Goal: Task Accomplishment & Management: Use online tool/utility

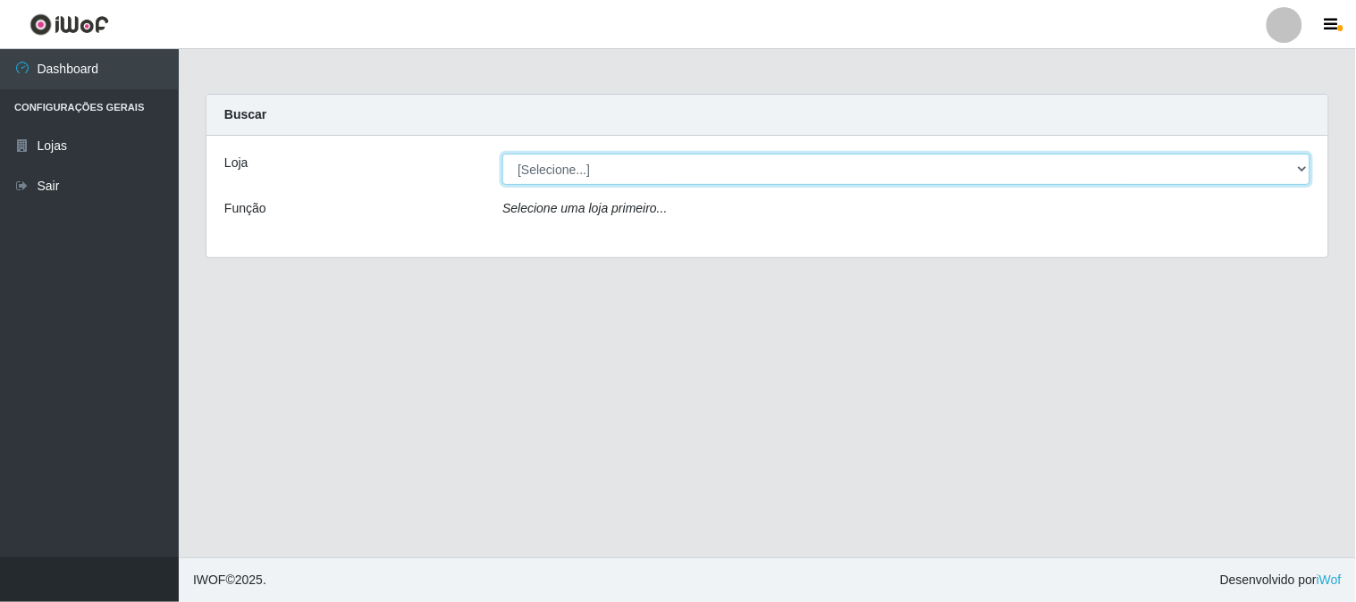
click at [1303, 170] on select "[Selecione...] Casatudo BR" at bounding box center [906, 169] width 808 height 31
select select "197"
click at [502, 154] on select "[Selecione...] Casatudo BR" at bounding box center [906, 169] width 808 height 31
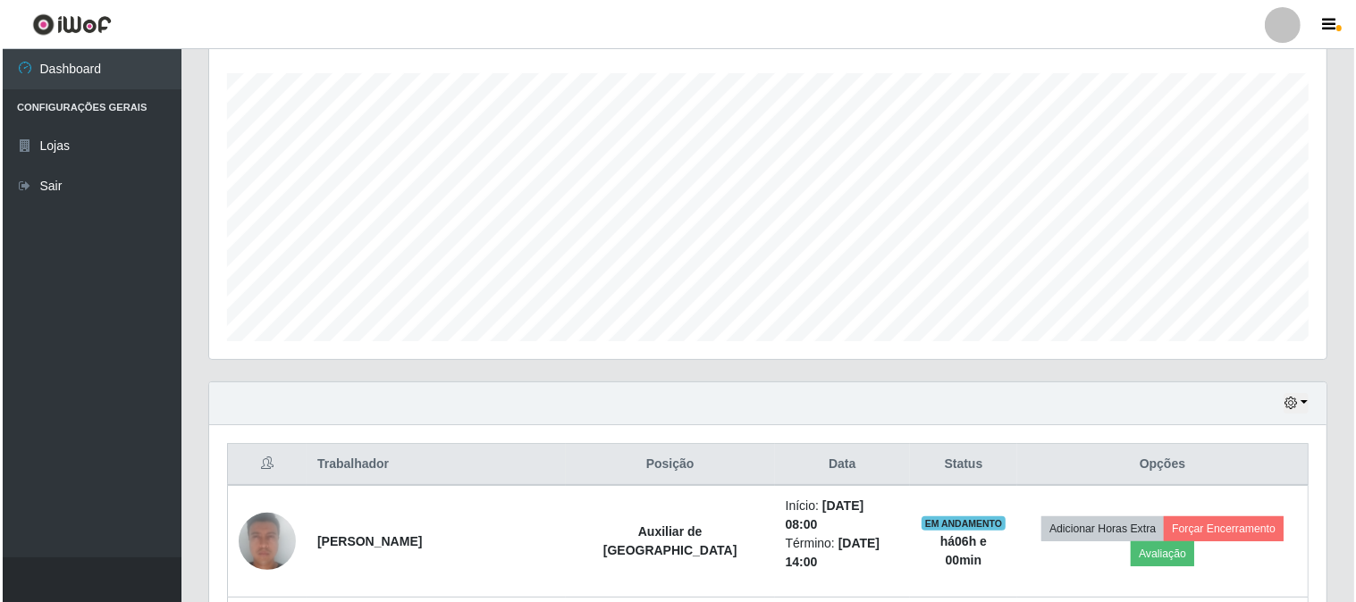
scroll to position [595, 0]
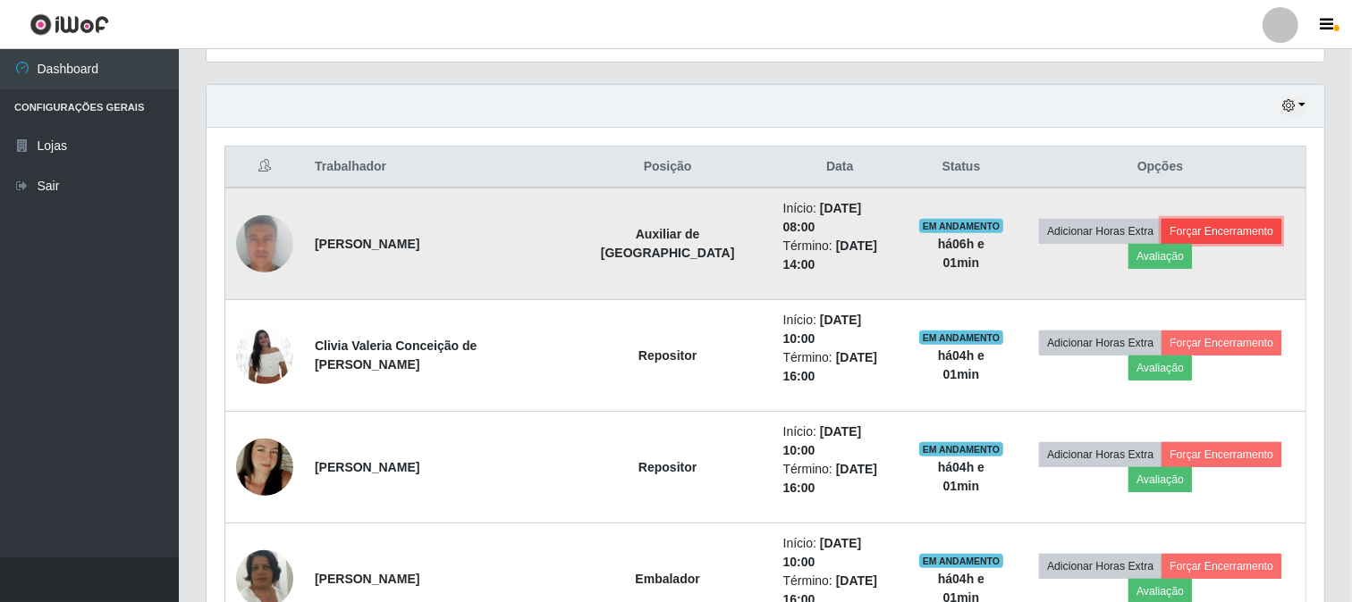
click at [1161, 222] on button "Forçar Encerramento" at bounding box center [1221, 231] width 120 height 25
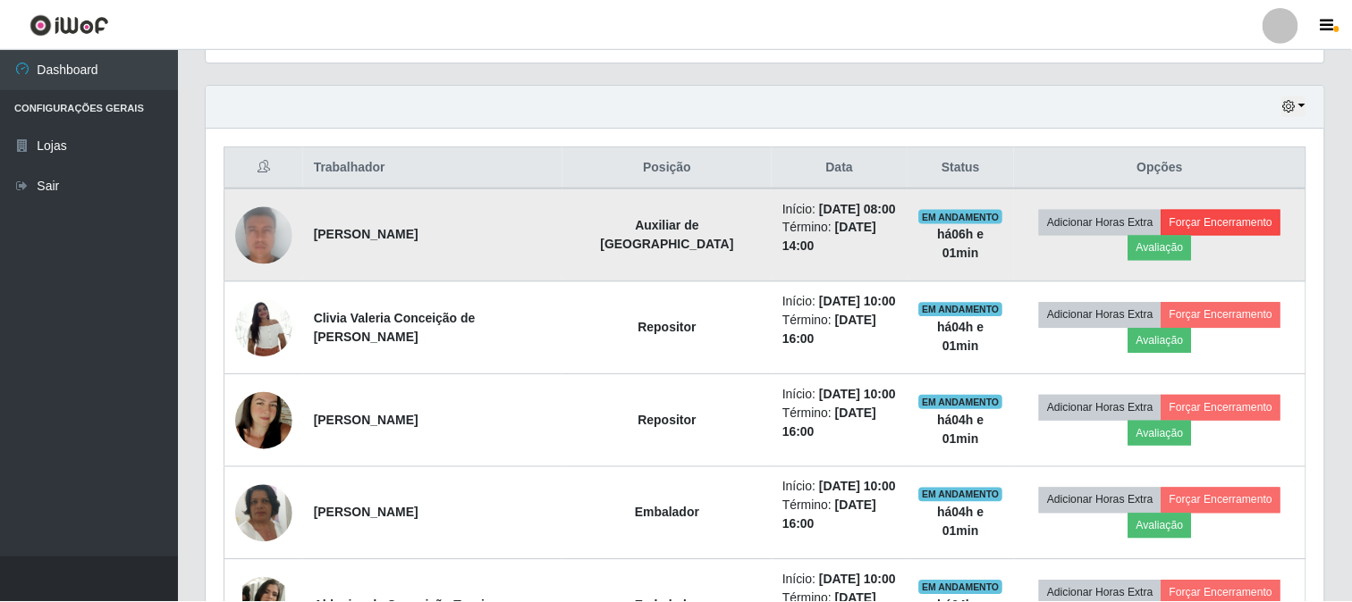
scroll to position [370, 1106]
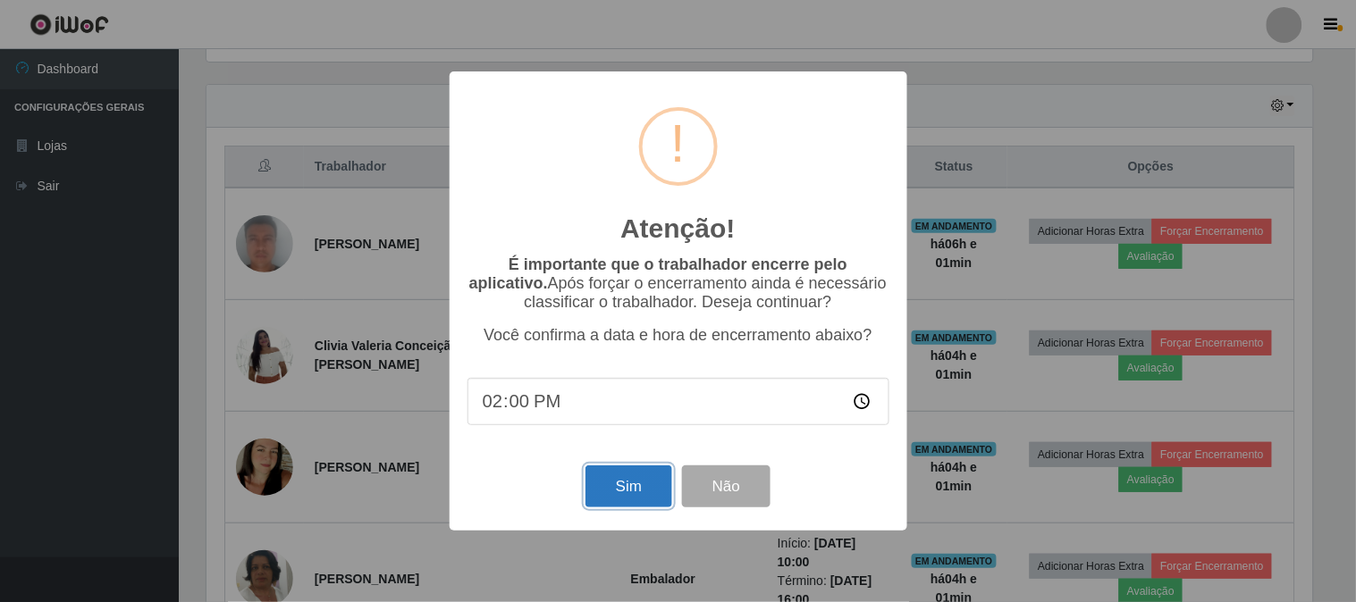
click at [638, 493] on button "Sim" at bounding box center [629, 487] width 87 height 42
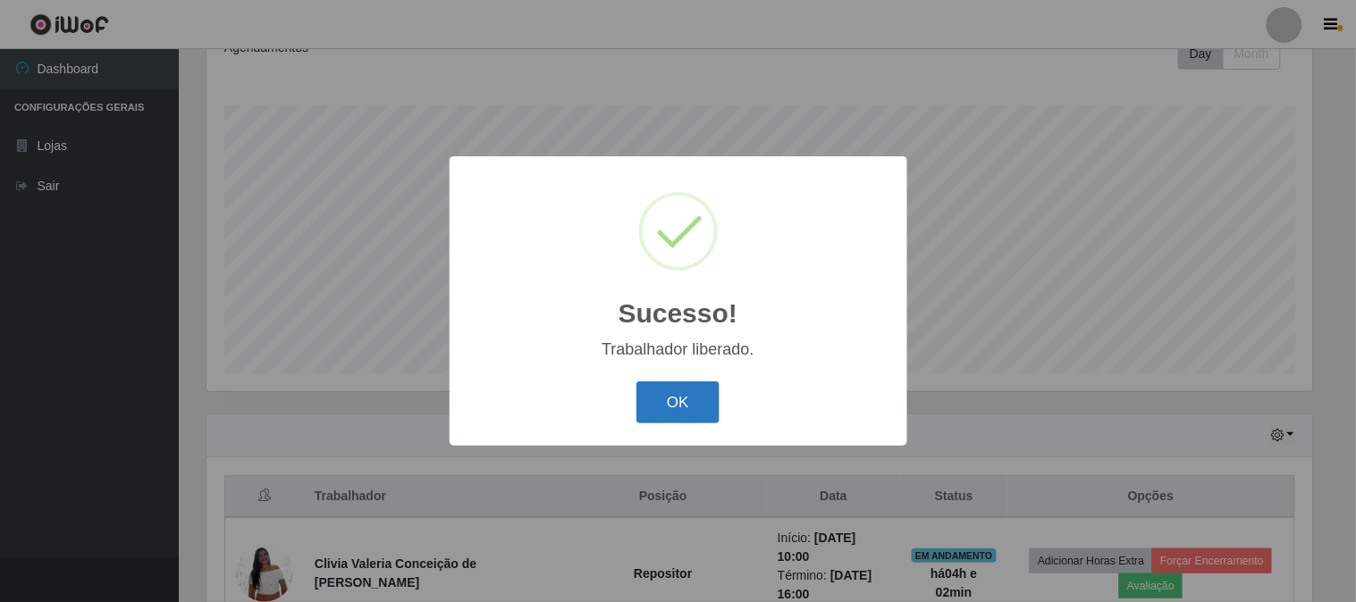
click at [655, 399] on button "OK" at bounding box center [677, 403] width 83 height 42
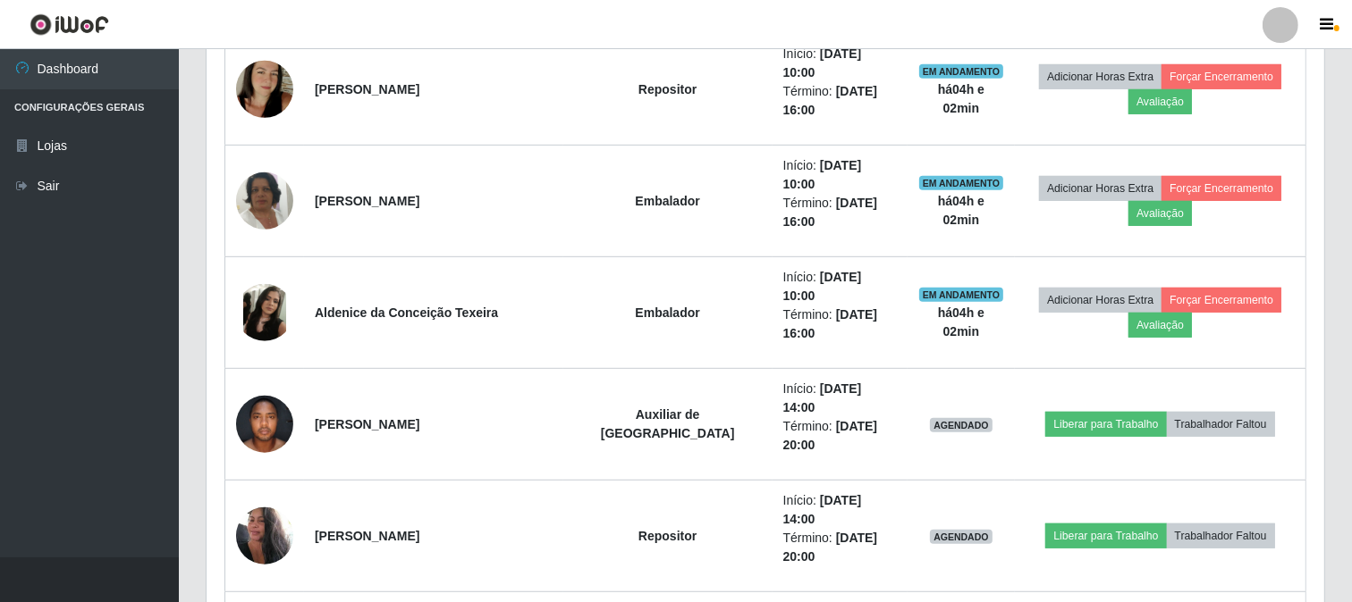
scroll to position [983, 0]
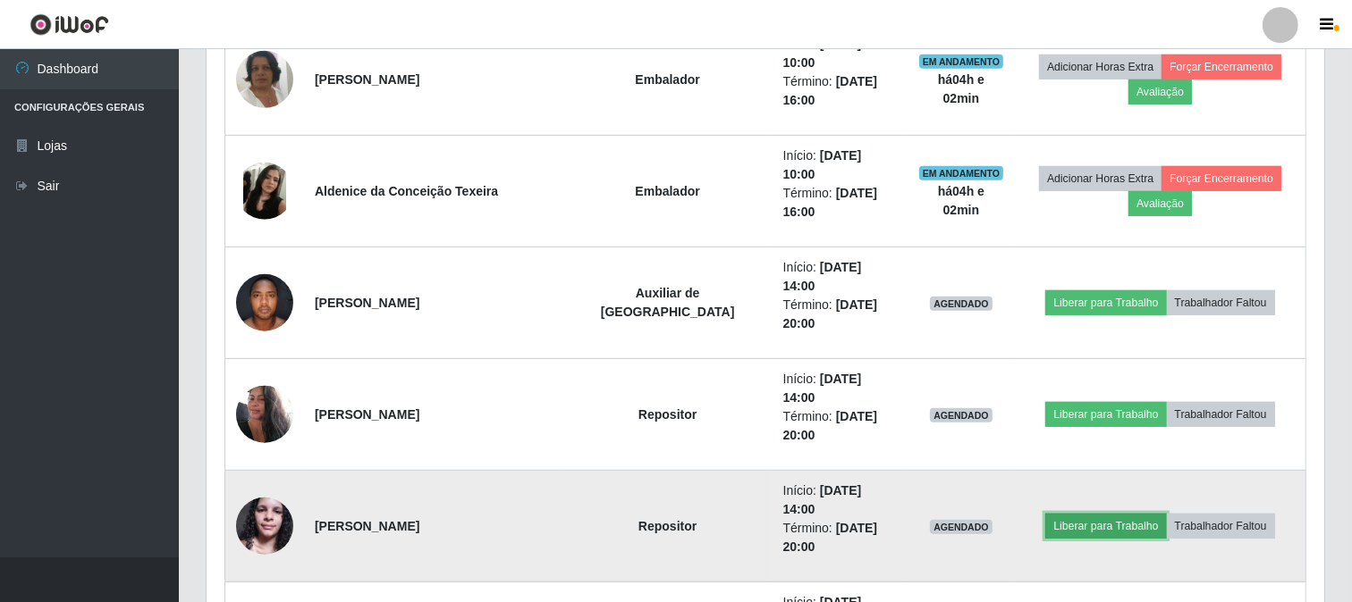
click at [1098, 514] on button "Liberar para Trabalho" at bounding box center [1105, 526] width 121 height 25
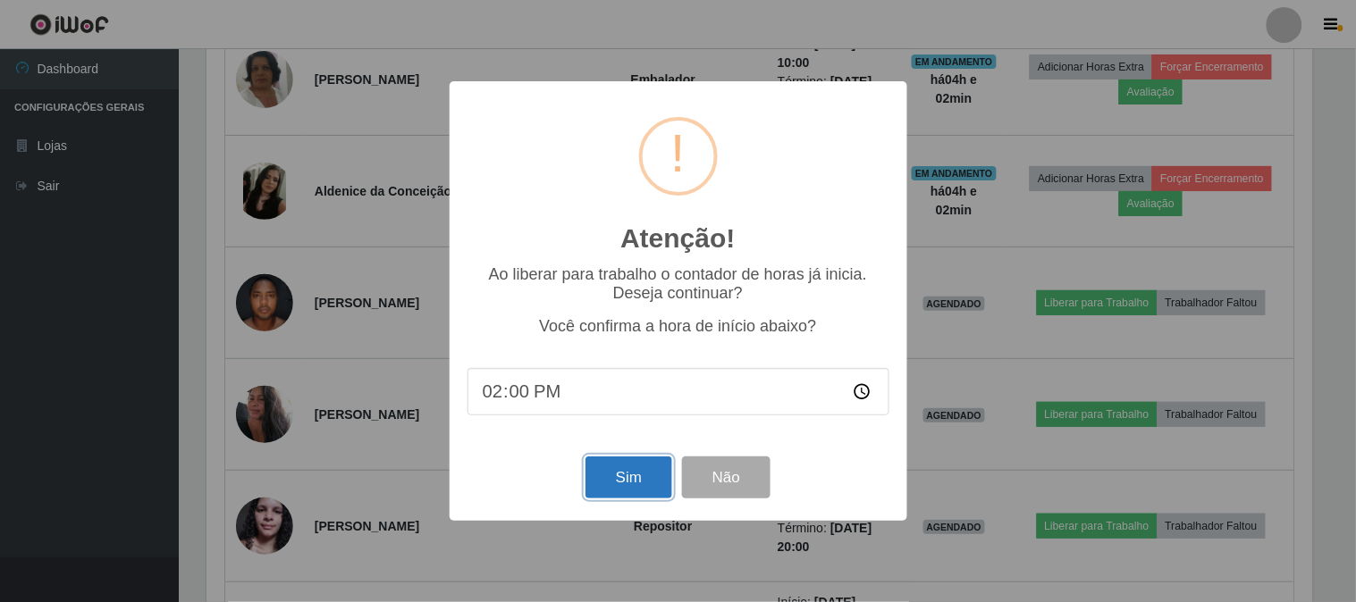
click at [630, 479] on button "Sim" at bounding box center [629, 478] width 87 height 42
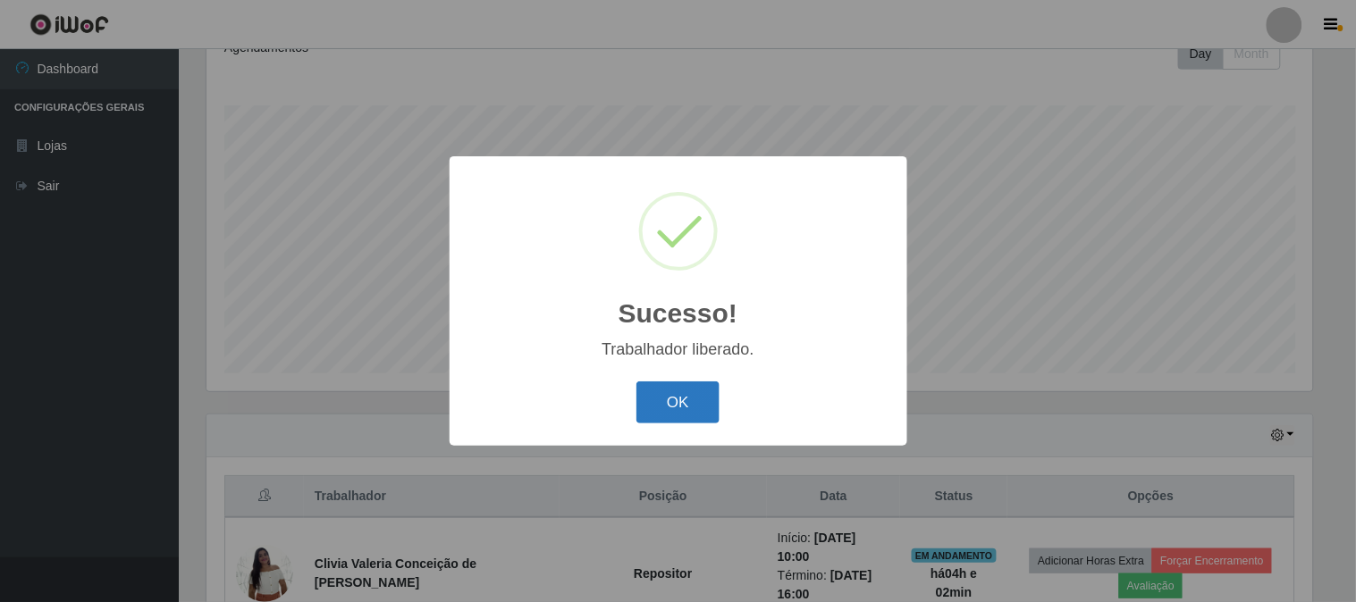
click at [663, 407] on button "OK" at bounding box center [677, 403] width 83 height 42
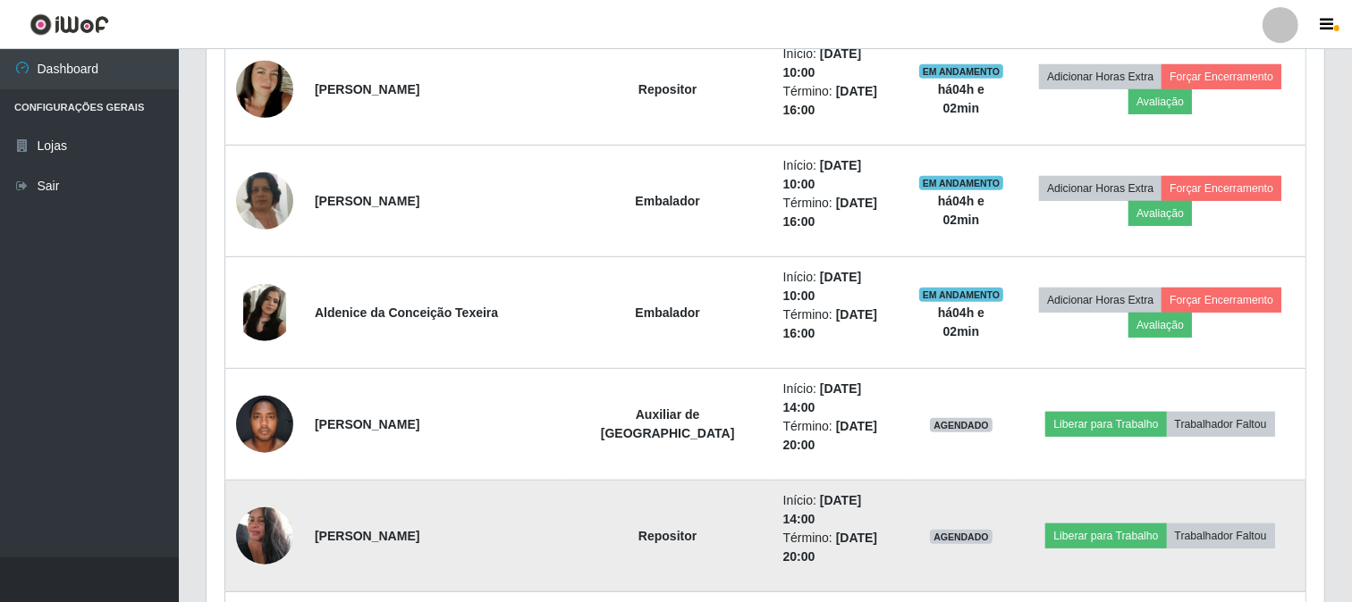
scroll to position [961, 0]
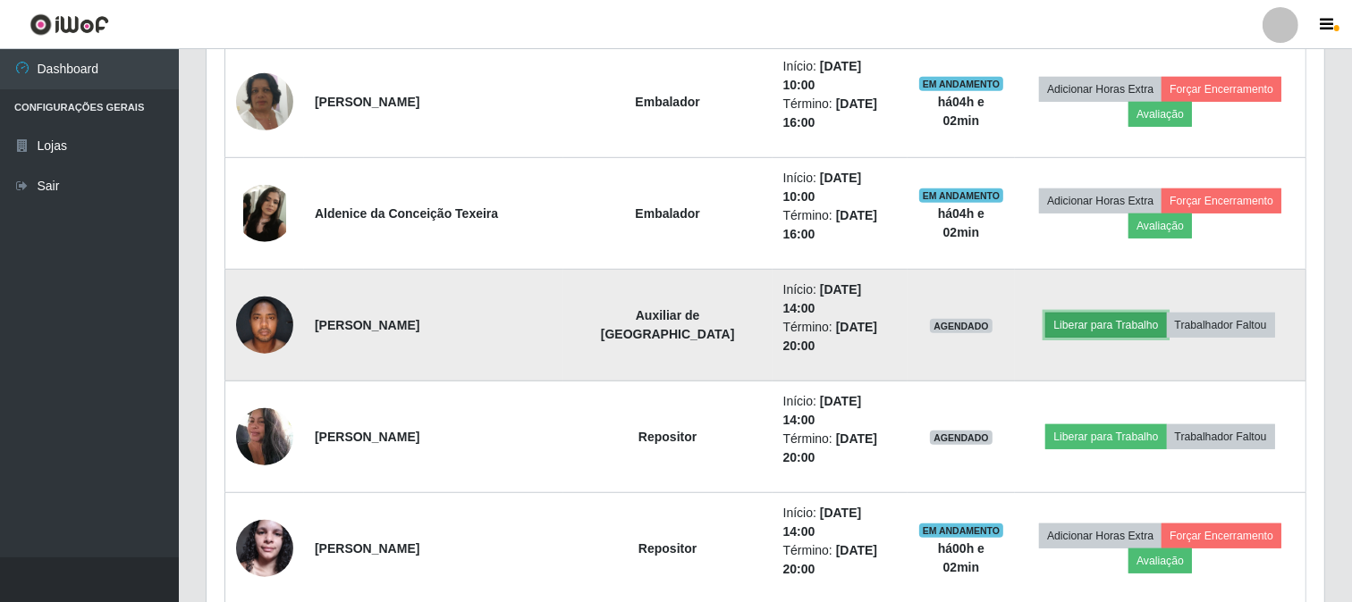
click at [1066, 313] on button "Liberar para Trabalho" at bounding box center [1105, 325] width 121 height 25
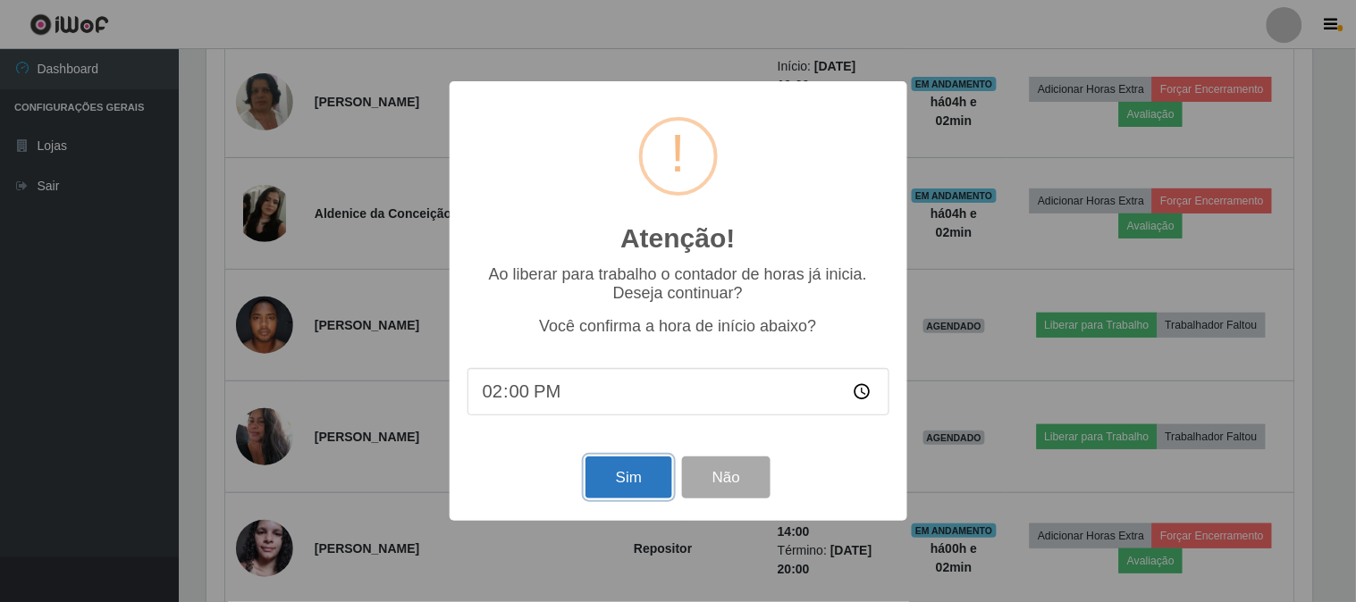
click at [641, 476] on button "Sim" at bounding box center [629, 478] width 87 height 42
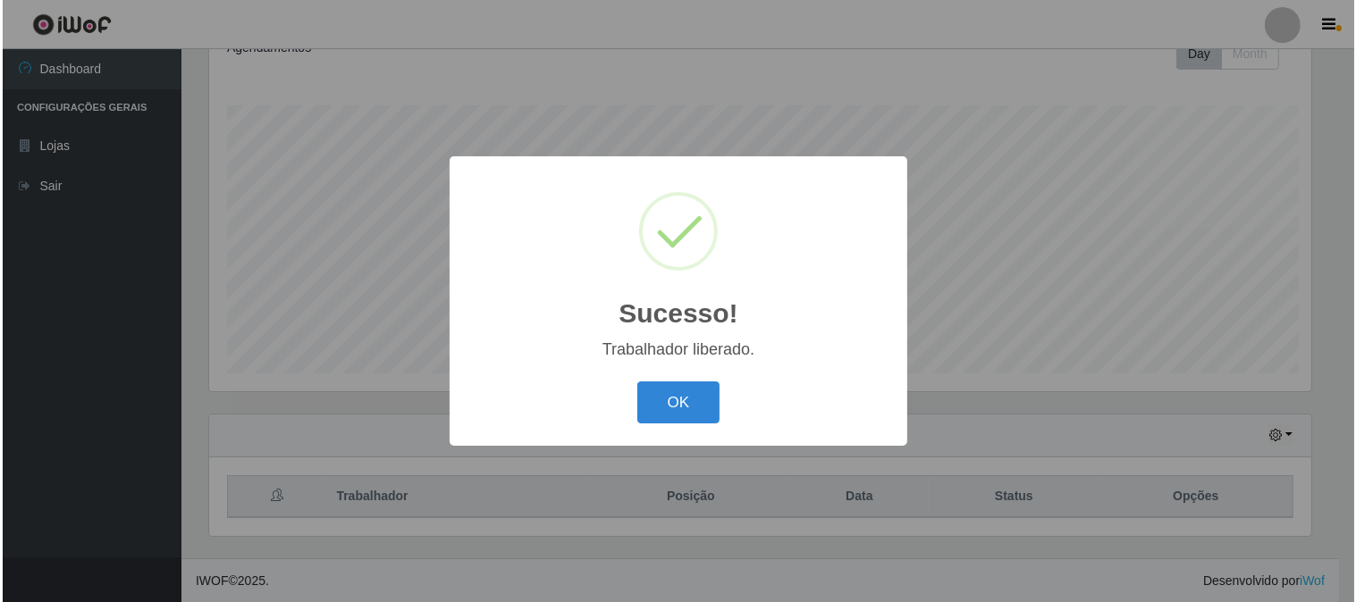
scroll to position [0, 0]
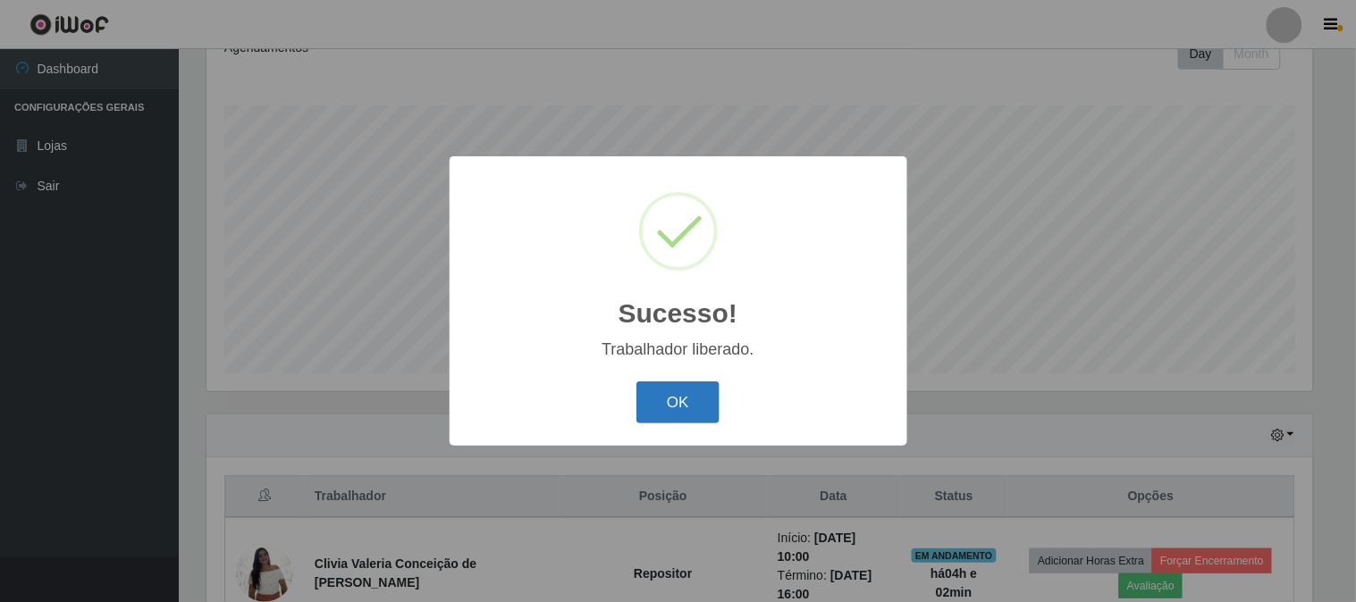
click at [669, 394] on button "OK" at bounding box center [677, 403] width 83 height 42
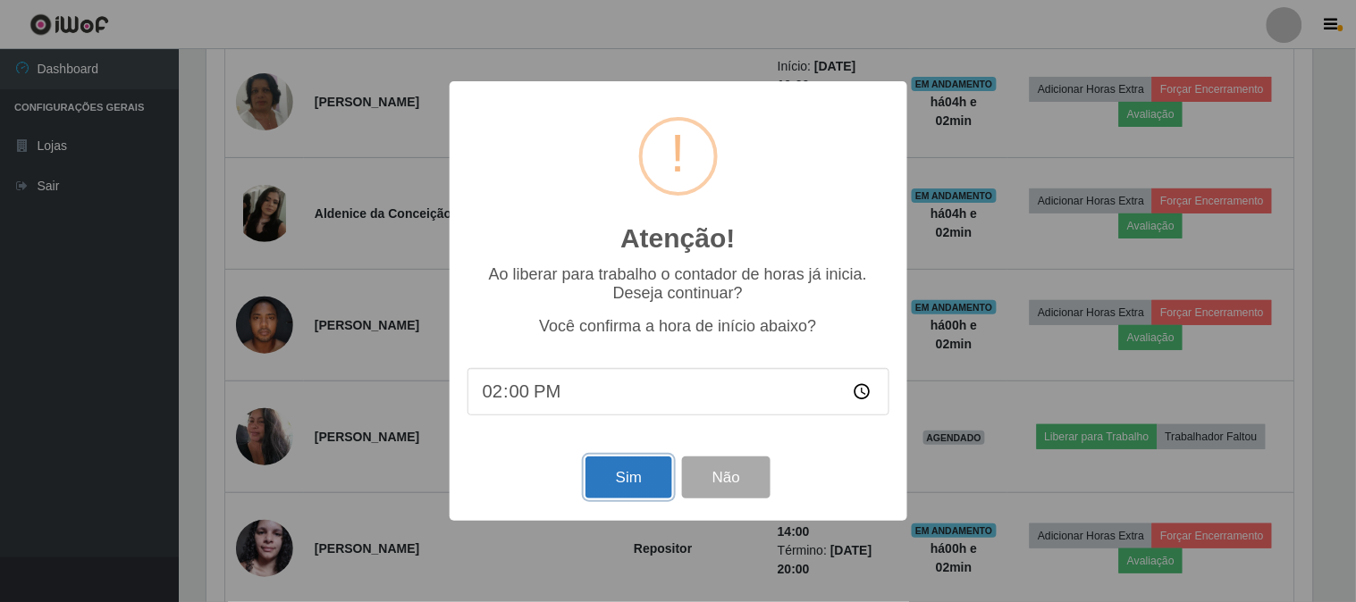
click at [619, 476] on button "Sim" at bounding box center [629, 478] width 87 height 42
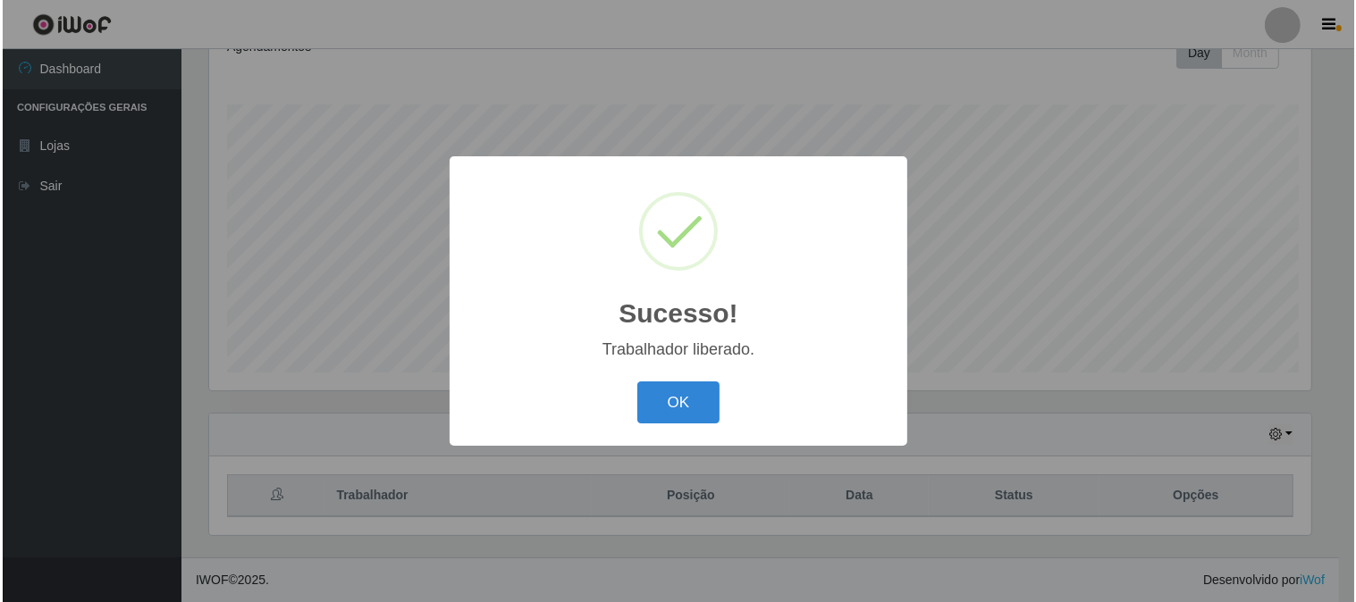
scroll to position [265, 0]
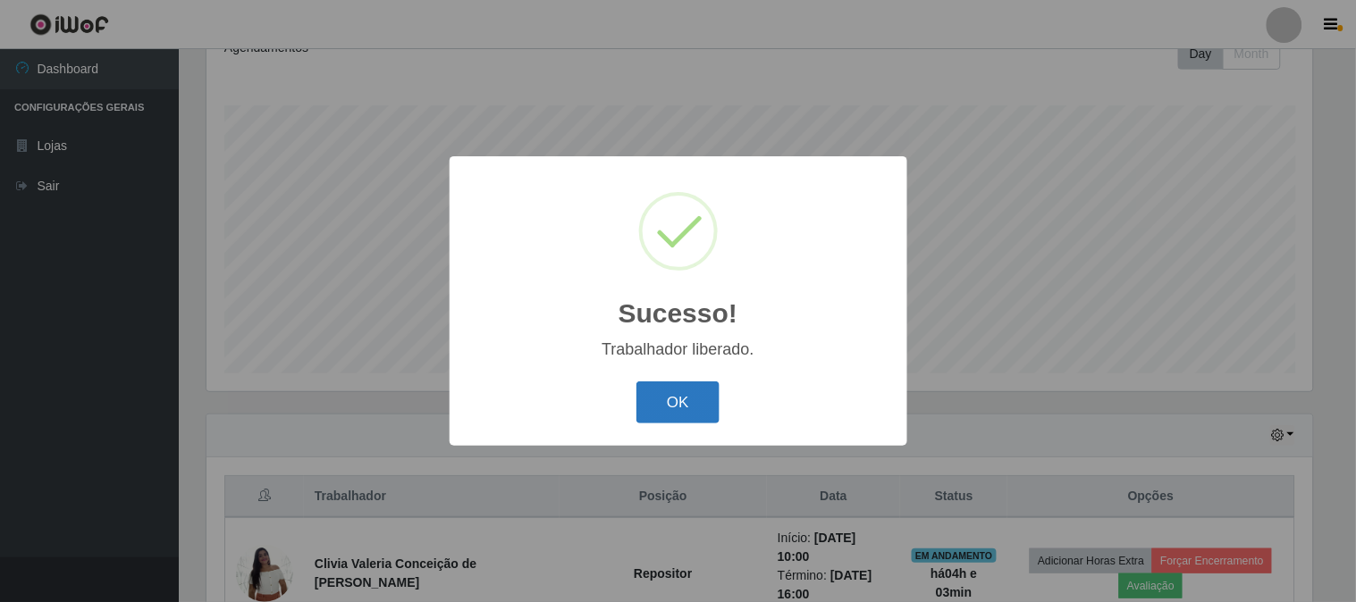
click at [659, 386] on button "OK" at bounding box center [677, 403] width 83 height 42
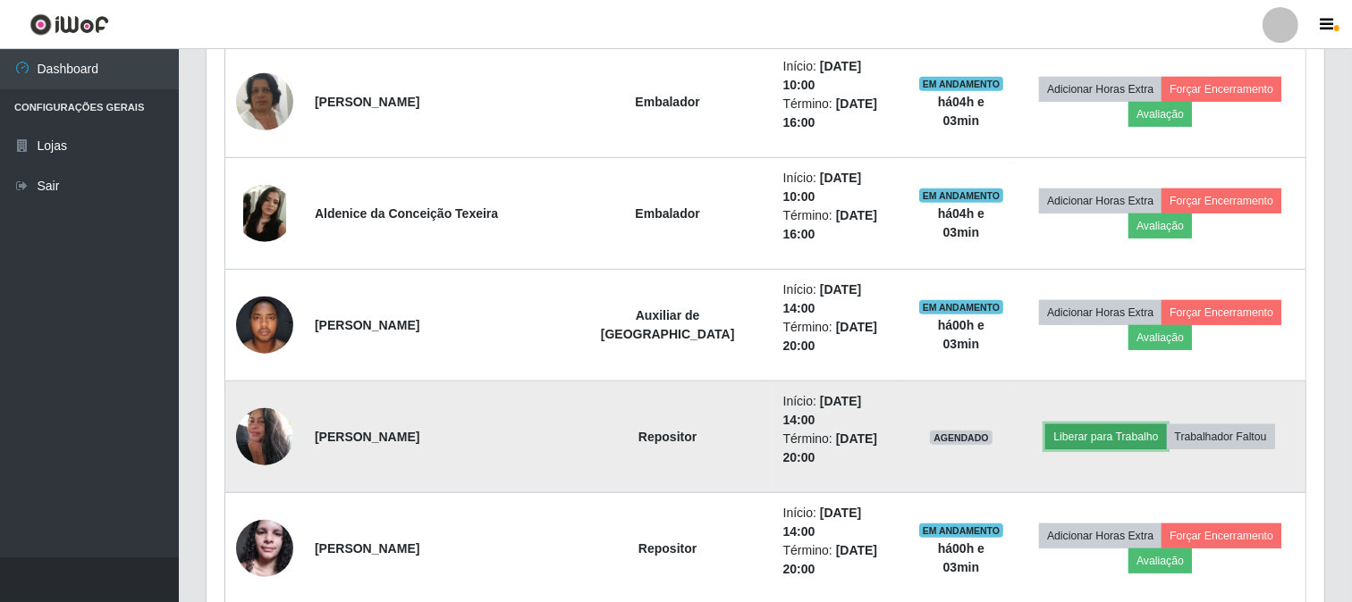
click at [1065, 425] on button "Liberar para Trabalho" at bounding box center [1105, 437] width 121 height 25
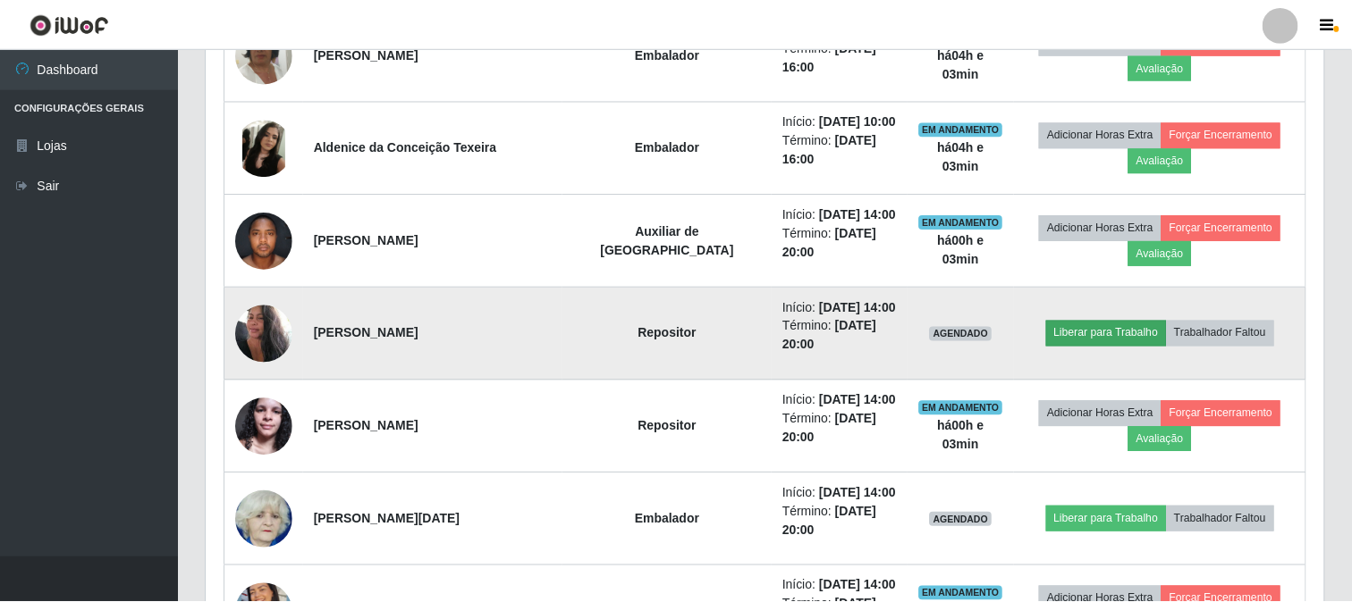
scroll to position [370, 1106]
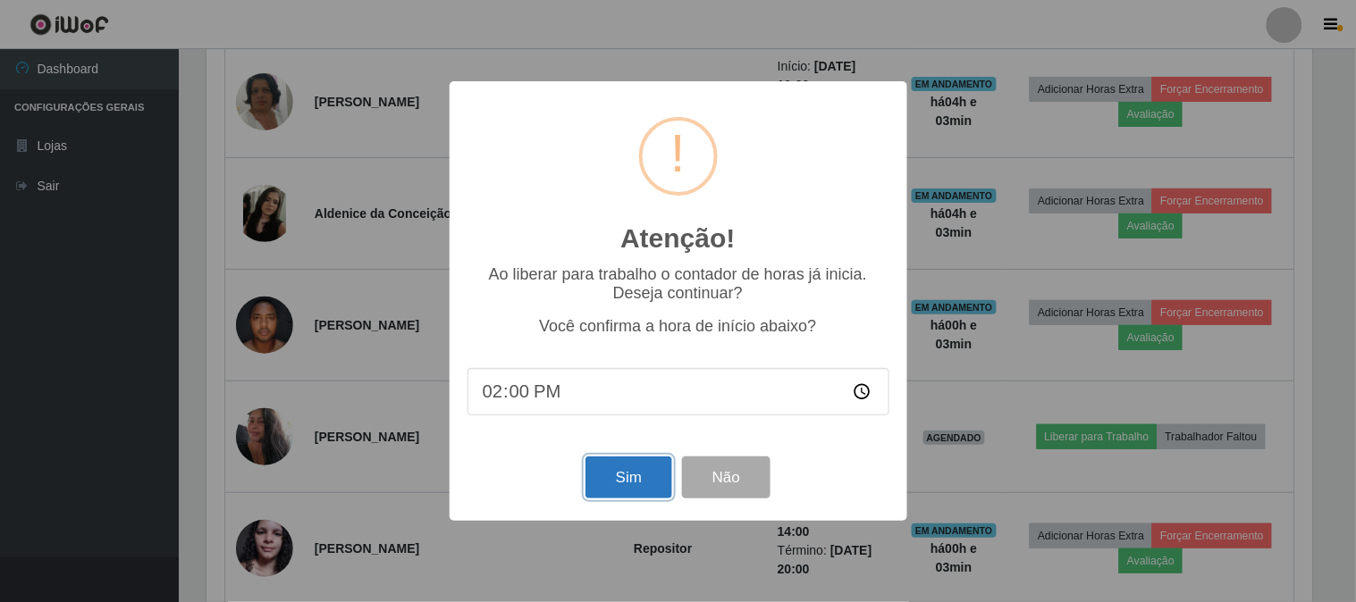
click at [638, 476] on button "Sim" at bounding box center [629, 478] width 87 height 42
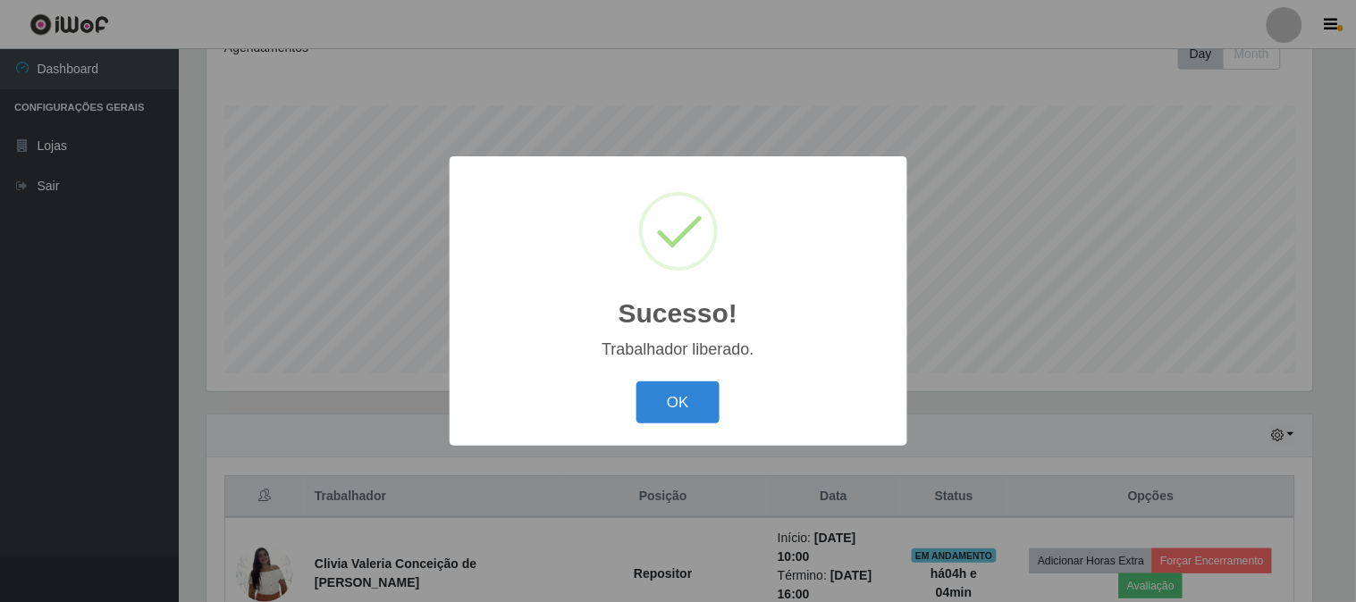
click at [636, 382] on button "OK" at bounding box center [677, 403] width 83 height 42
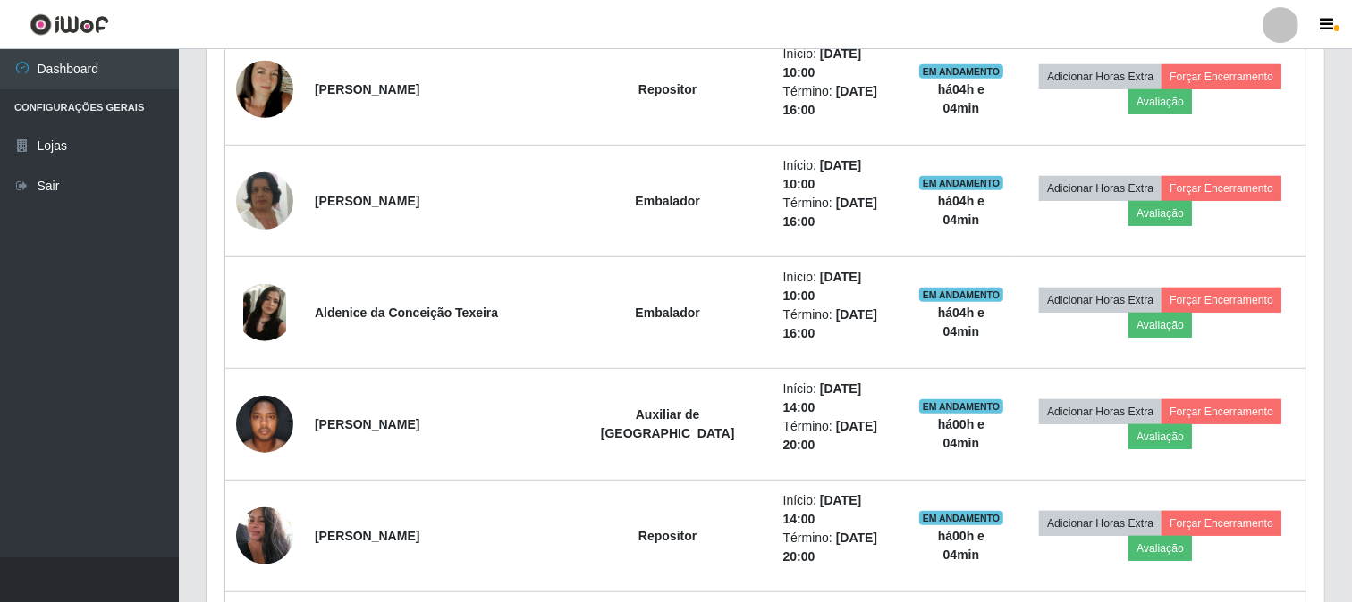
scroll to position [961, 0]
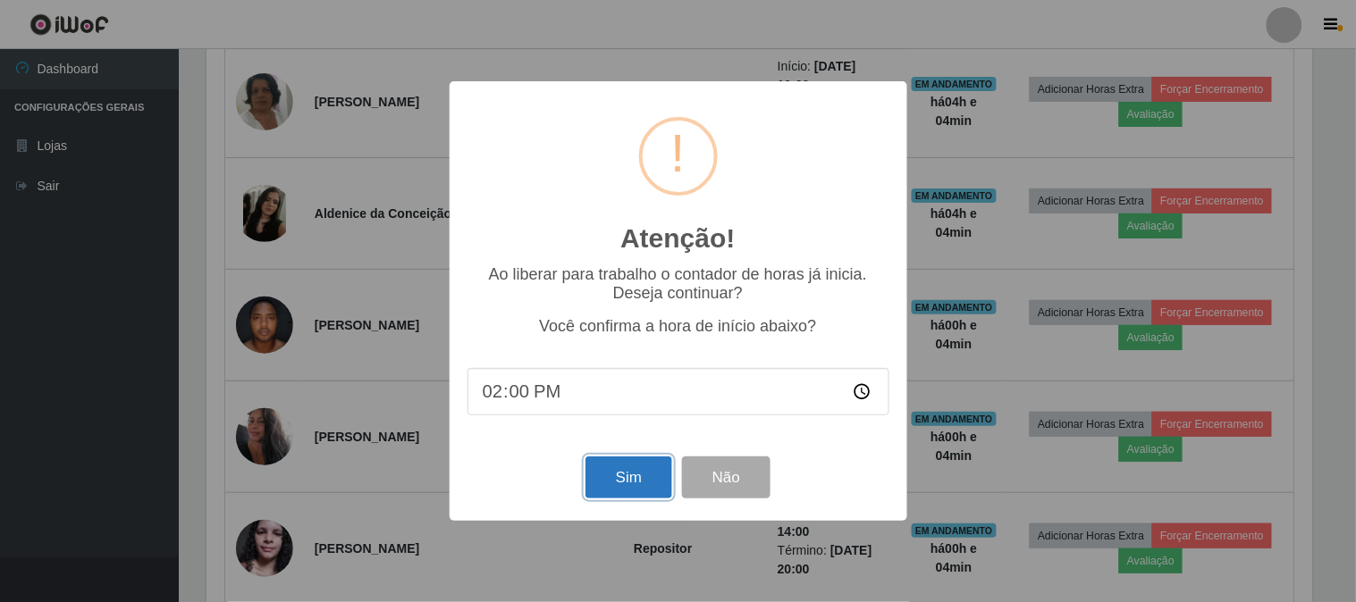
click at [633, 492] on button "Sim" at bounding box center [629, 478] width 87 height 42
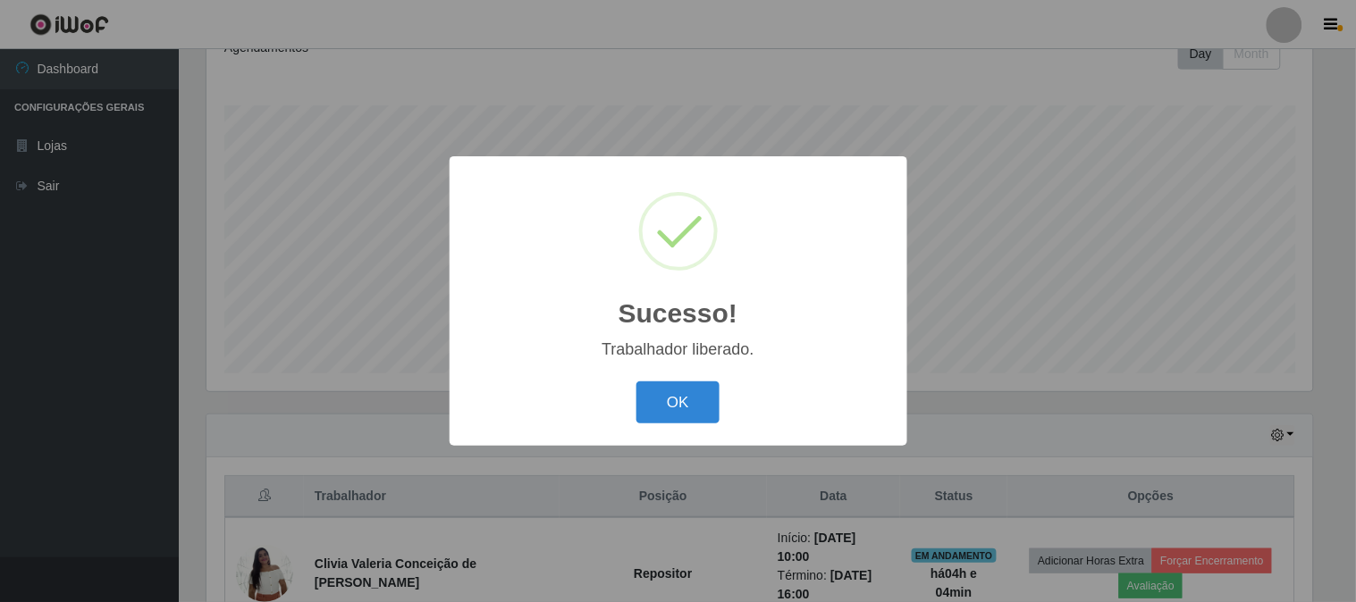
click at [665, 395] on button "OK" at bounding box center [677, 403] width 83 height 42
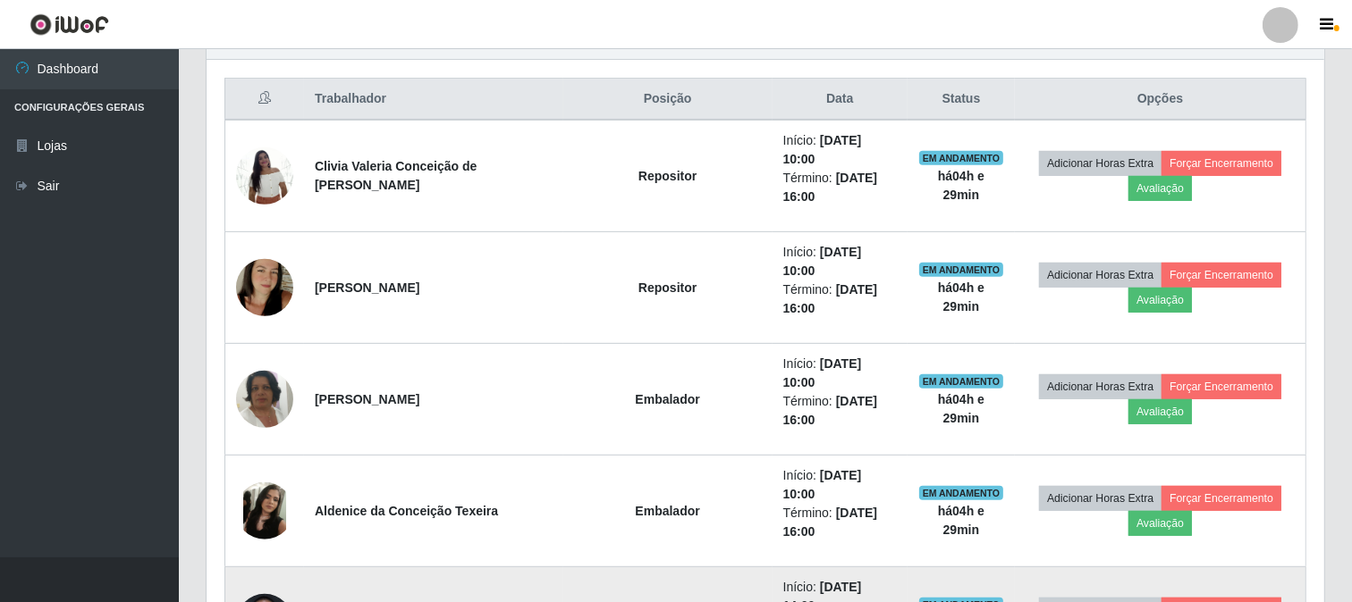
scroll to position [564, 0]
